Goal: Information Seeking & Learning: Learn about a topic

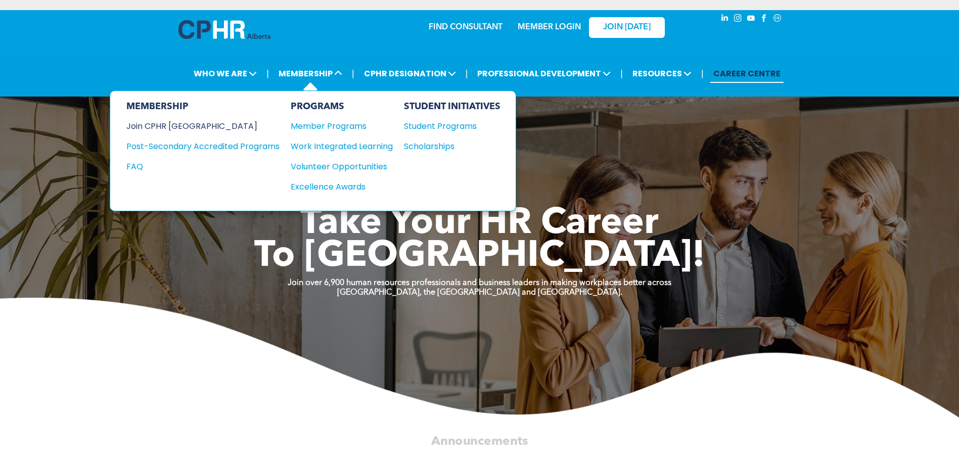
click at [163, 121] on div "Join CPHR [GEOGRAPHIC_DATA]" at bounding box center [195, 126] width 138 height 13
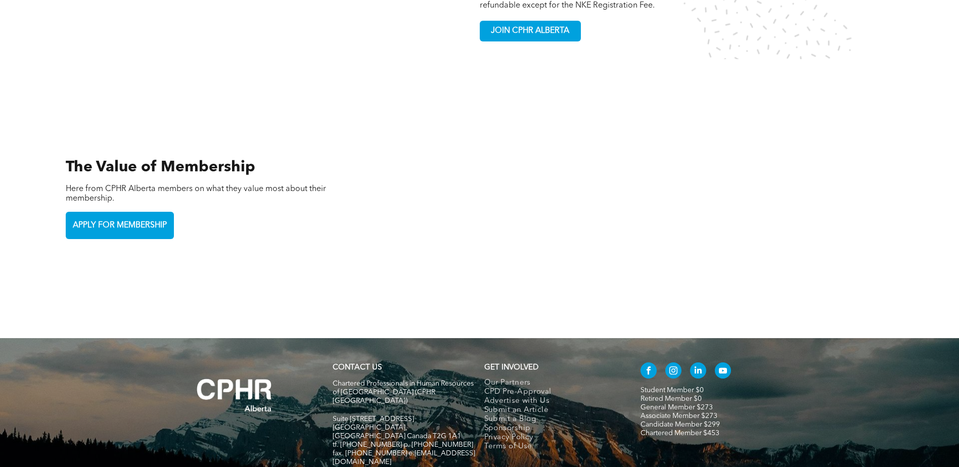
scroll to position [2291, 0]
